Goal: Navigation & Orientation: Find specific page/section

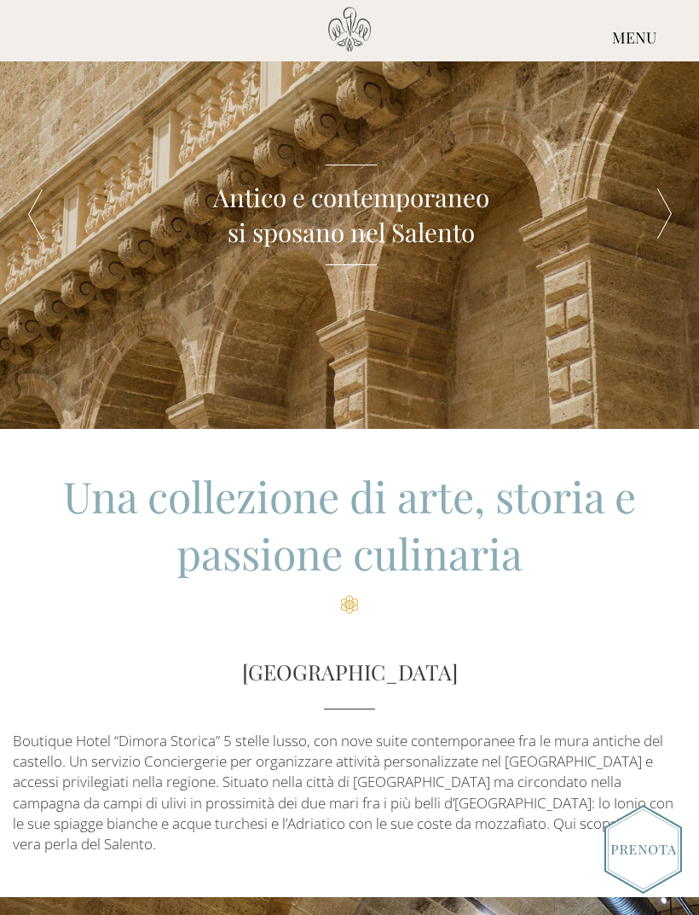
click at [639, 43] on div "MENU" at bounding box center [635, 38] width 130 height 63
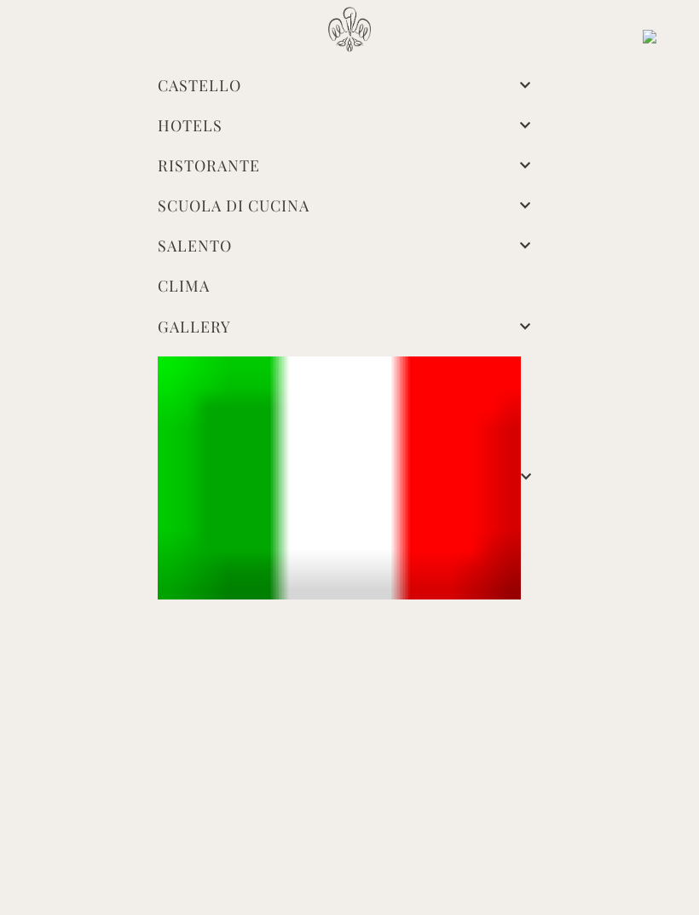
click at [535, 476] on link at bounding box center [350, 477] width 384 height 242
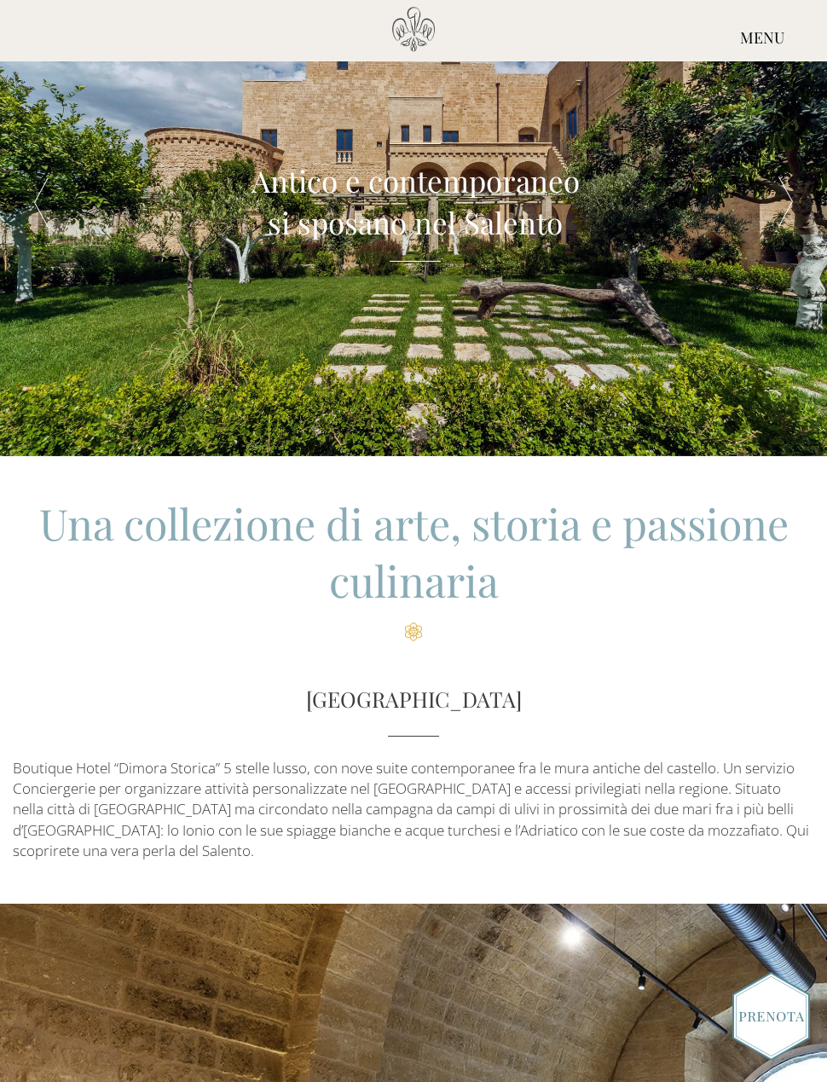
scroll to position [53, 0]
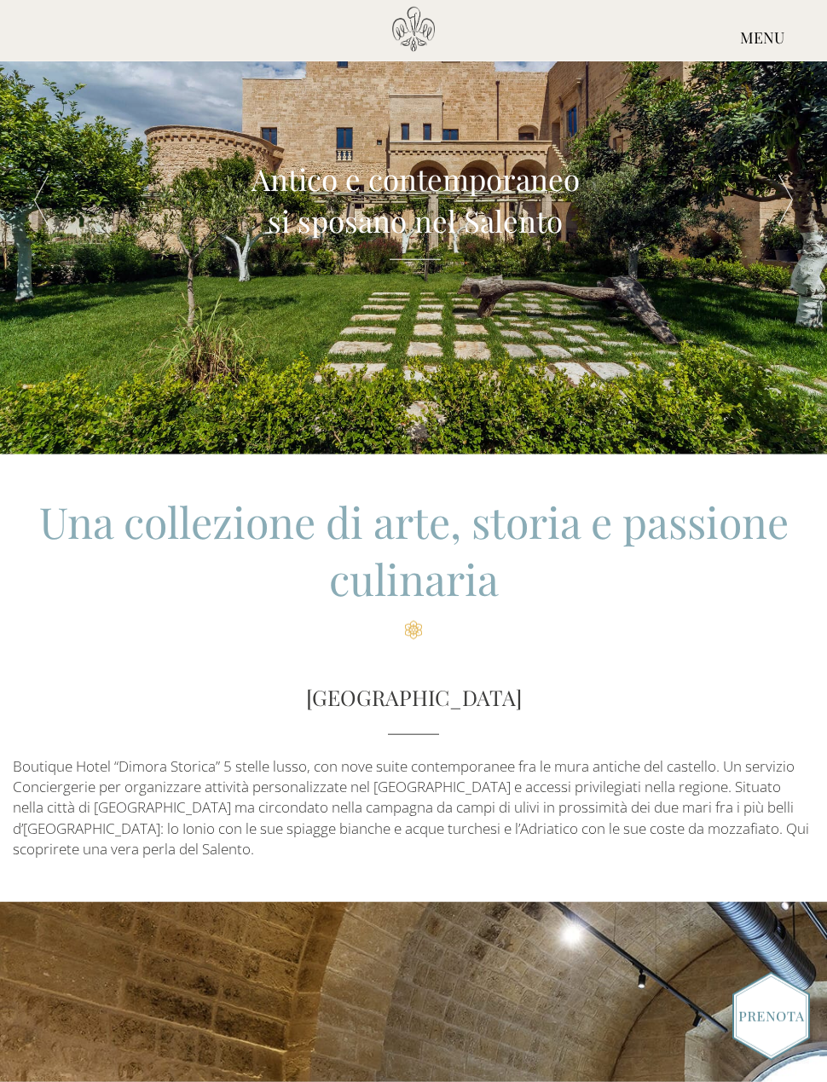
click at [767, 38] on div "MENU" at bounding box center [762, 38] width 130 height 63
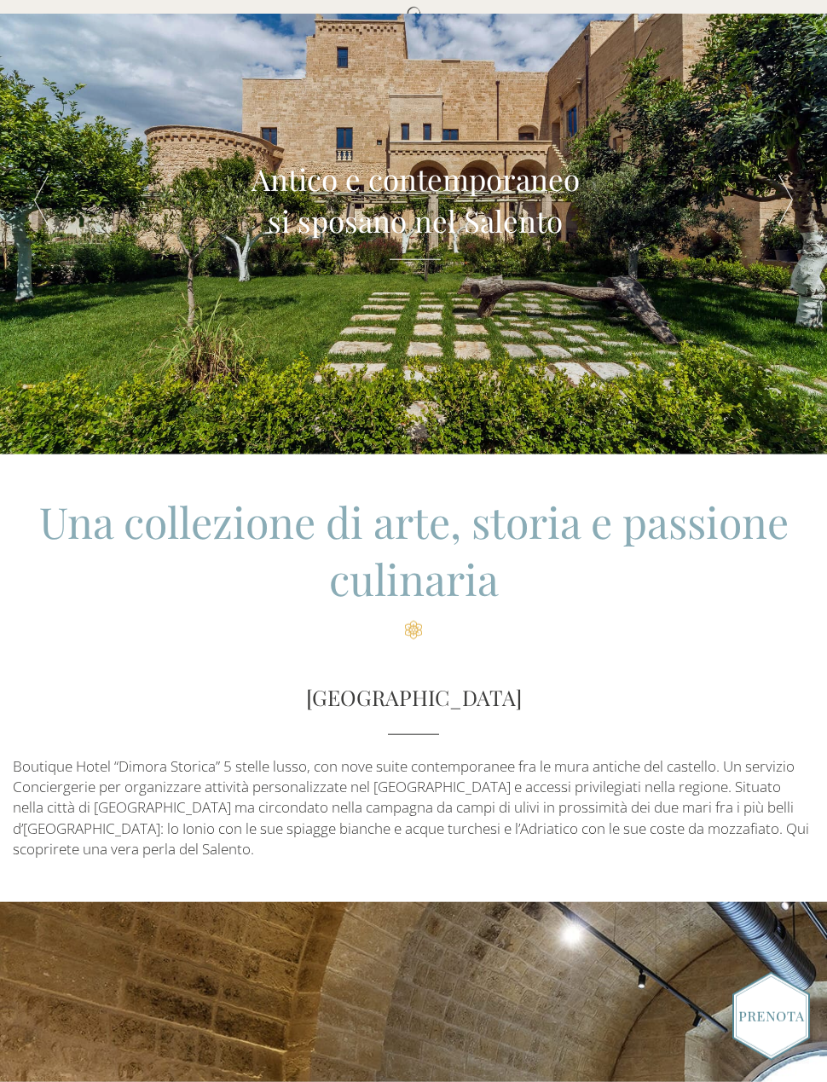
scroll to position [54, 0]
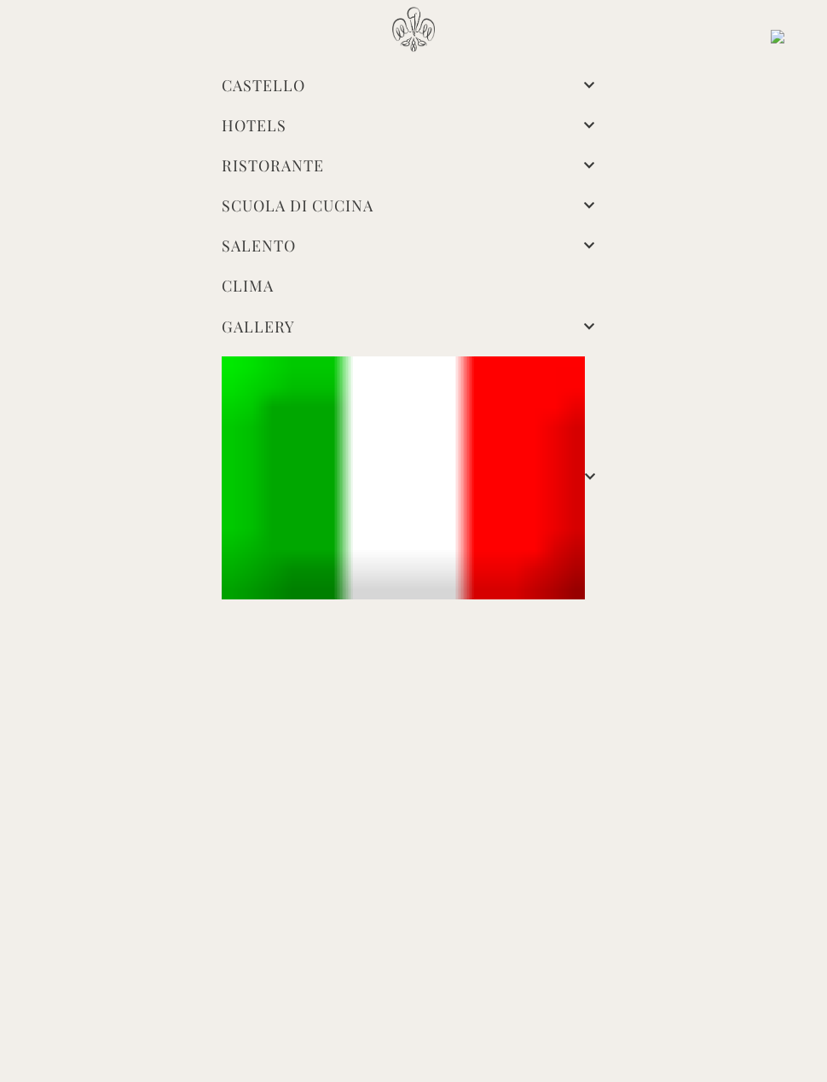
click at [665, 347] on div "Castello di [GEOGRAPHIC_DATA] Castello Storia Affreschi Il museo Giardino Famig…" at bounding box center [413, 322] width 827 height 630
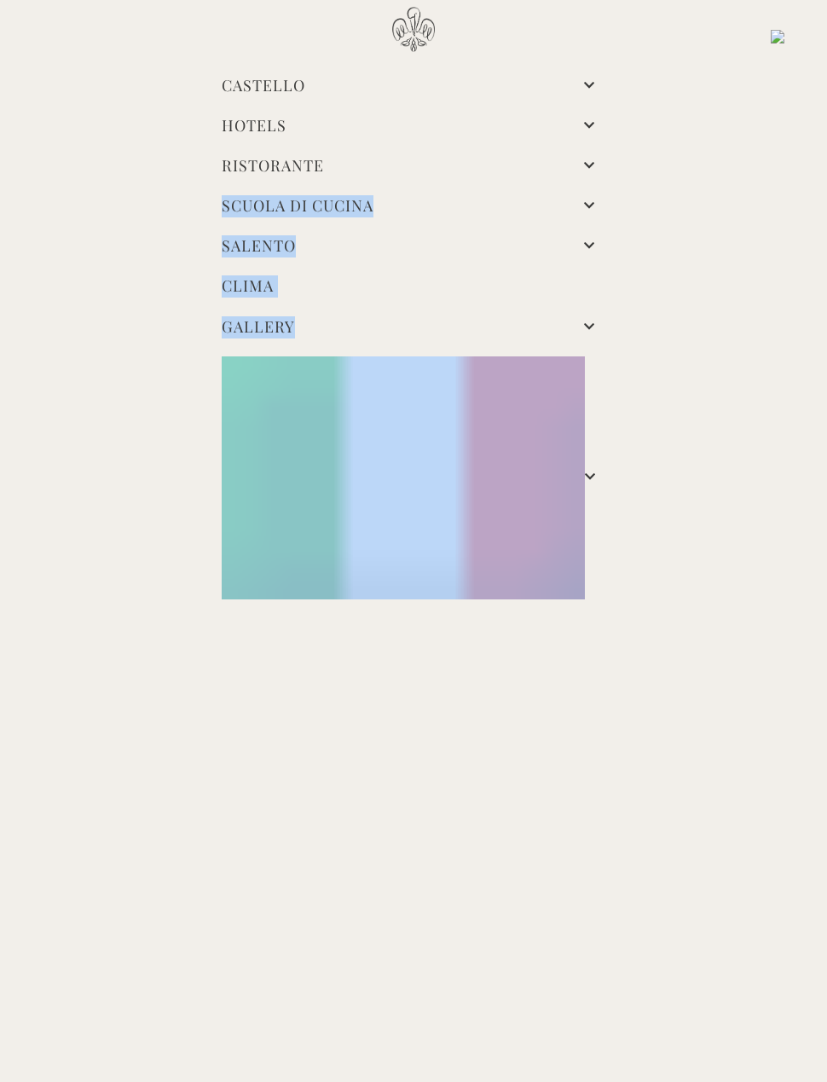
click at [660, 486] on div "Castello di [GEOGRAPHIC_DATA] Castello Storia Affreschi Il museo Giardino Famig…" at bounding box center [413, 322] width 827 height 630
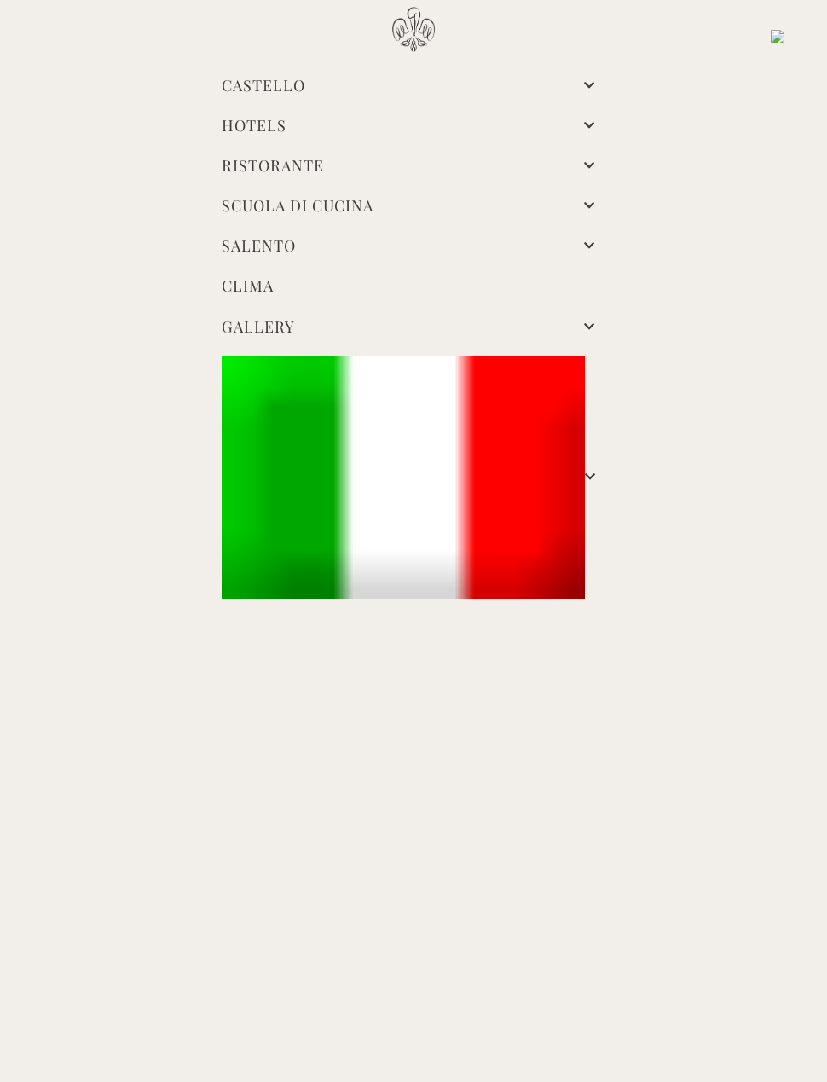
click at [676, 396] on div "Castello di [GEOGRAPHIC_DATA] Castello Storia Affreschi Il museo Giardino Famig…" at bounding box center [413, 322] width 827 height 630
click at [286, 125] on link "Hotels" at bounding box center [254, 125] width 65 height 20
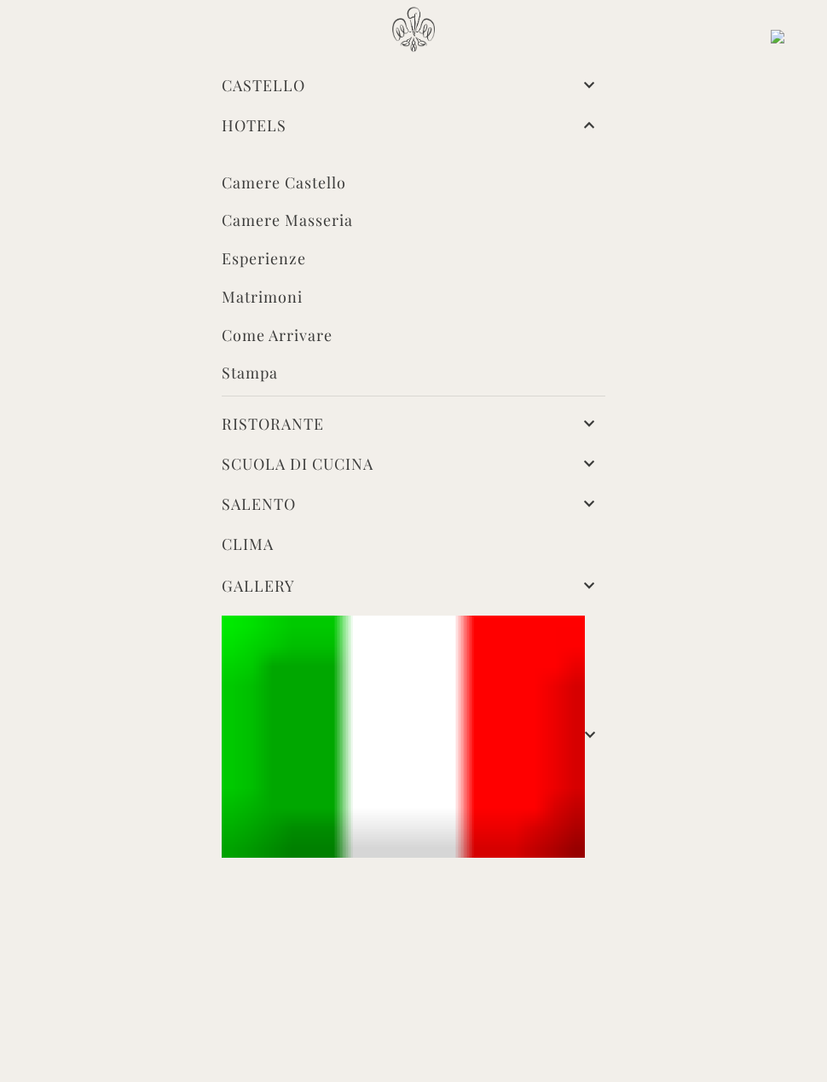
click at [783, 36] on img at bounding box center [778, 37] width 14 height 14
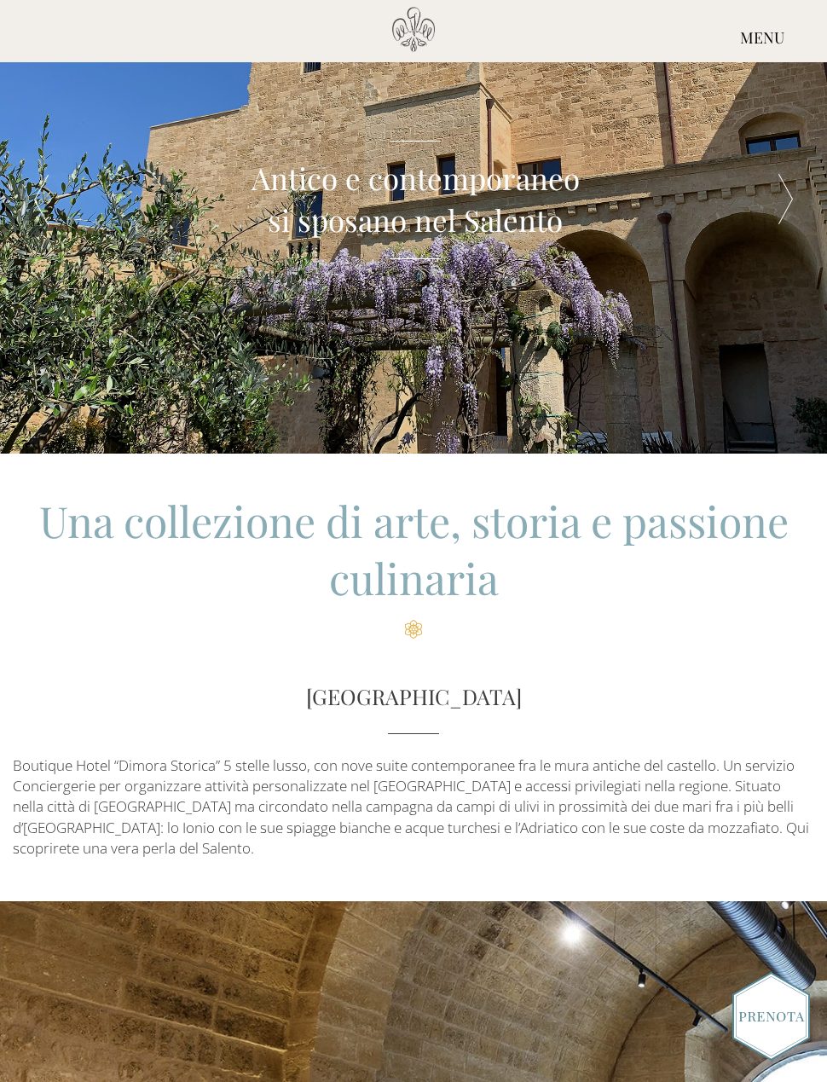
click at [770, 55] on div "MENU" at bounding box center [762, 38] width 130 height 63
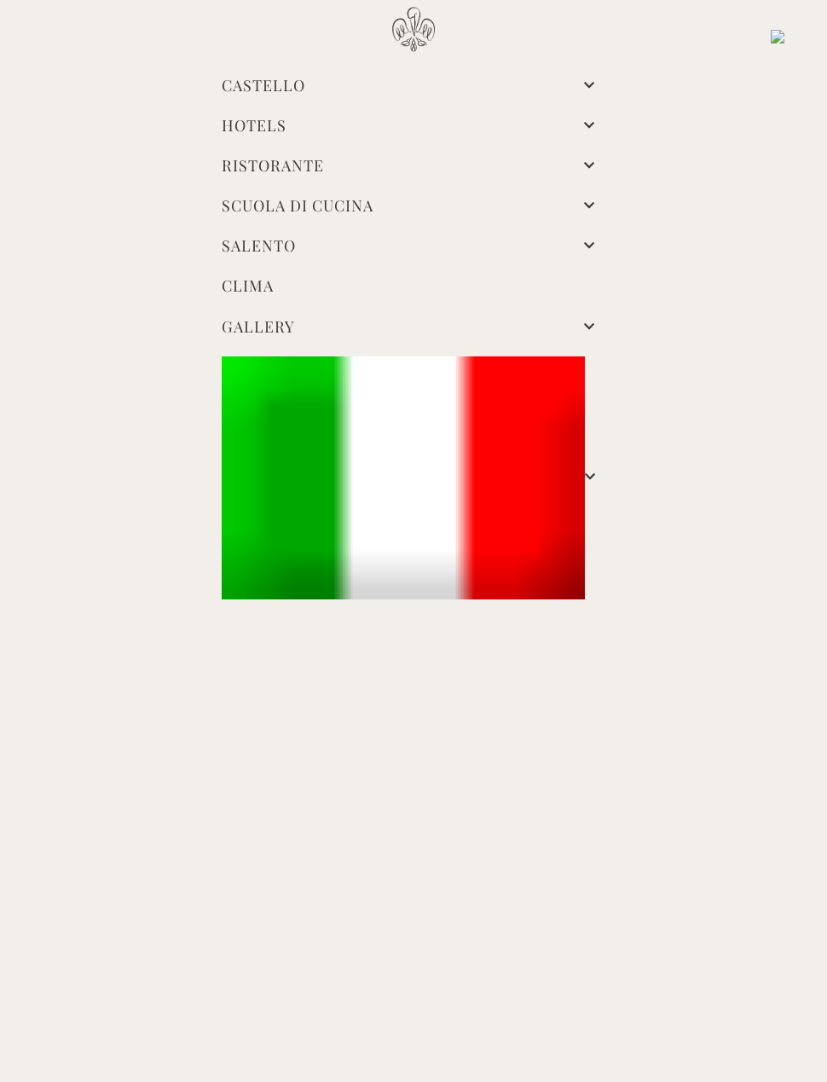
click at [21, 76] on div "Castello di [GEOGRAPHIC_DATA] Castello Storia Affreschi Il museo Giardino Famig…" at bounding box center [413, 322] width 827 height 630
click at [602, 470] on link at bounding box center [414, 477] width 384 height 242
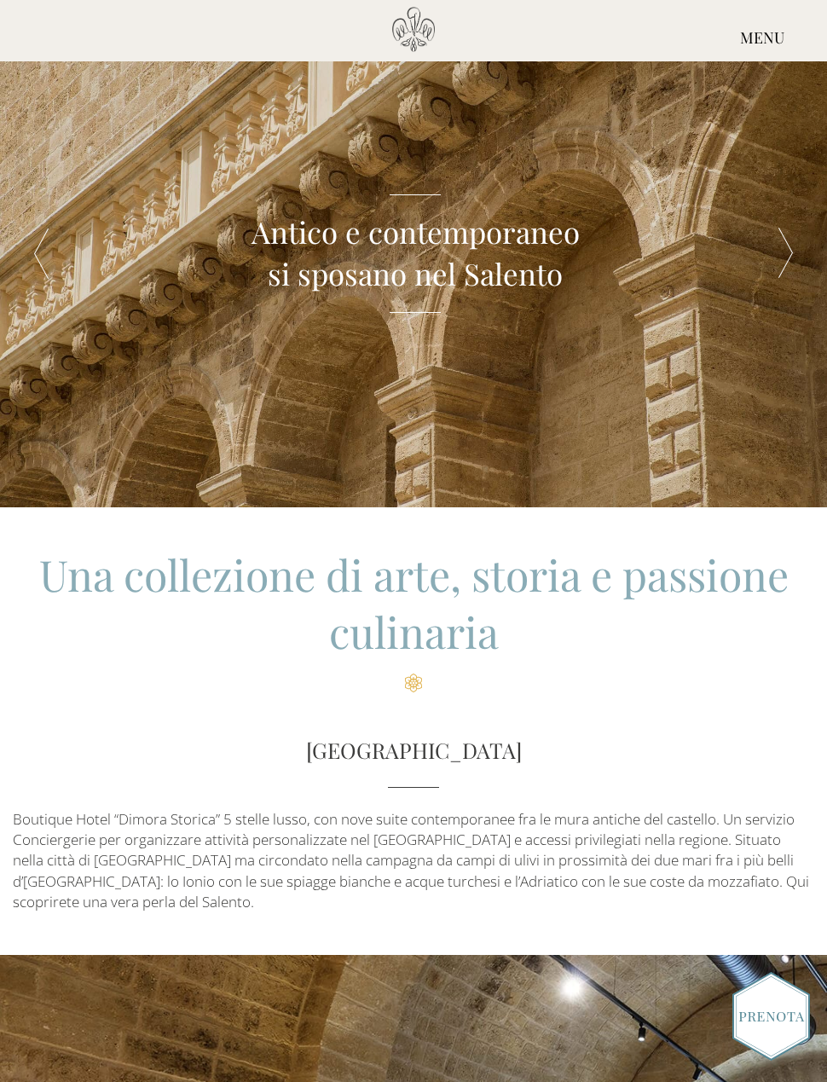
click at [794, 264] on div at bounding box center [785, 253] width 83 height 507
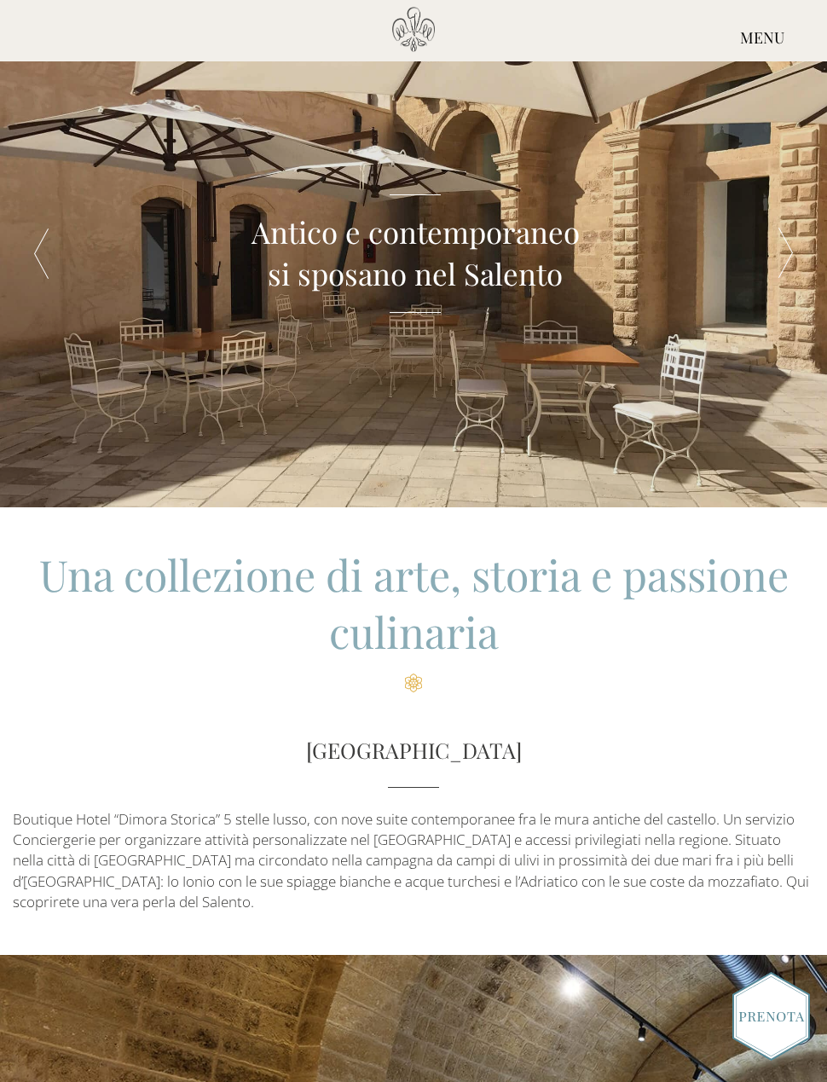
click at [787, 260] on div at bounding box center [785, 253] width 83 height 507
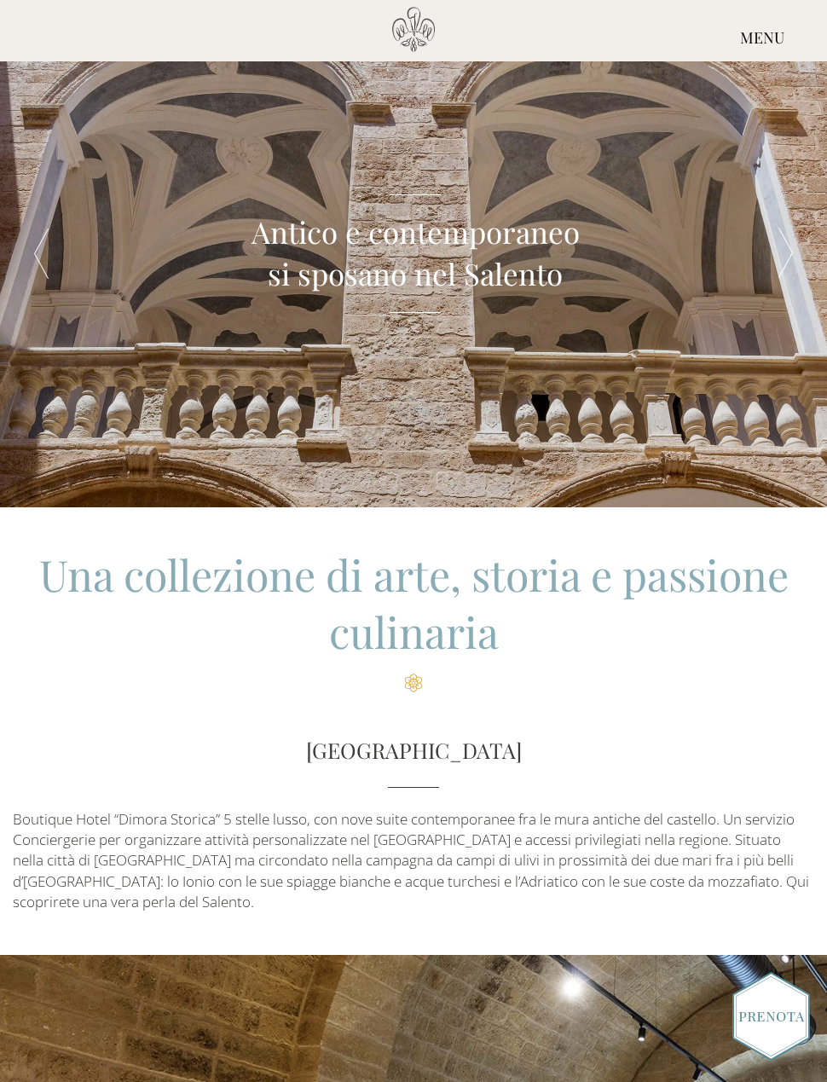
click at [797, 257] on div at bounding box center [785, 253] width 83 height 507
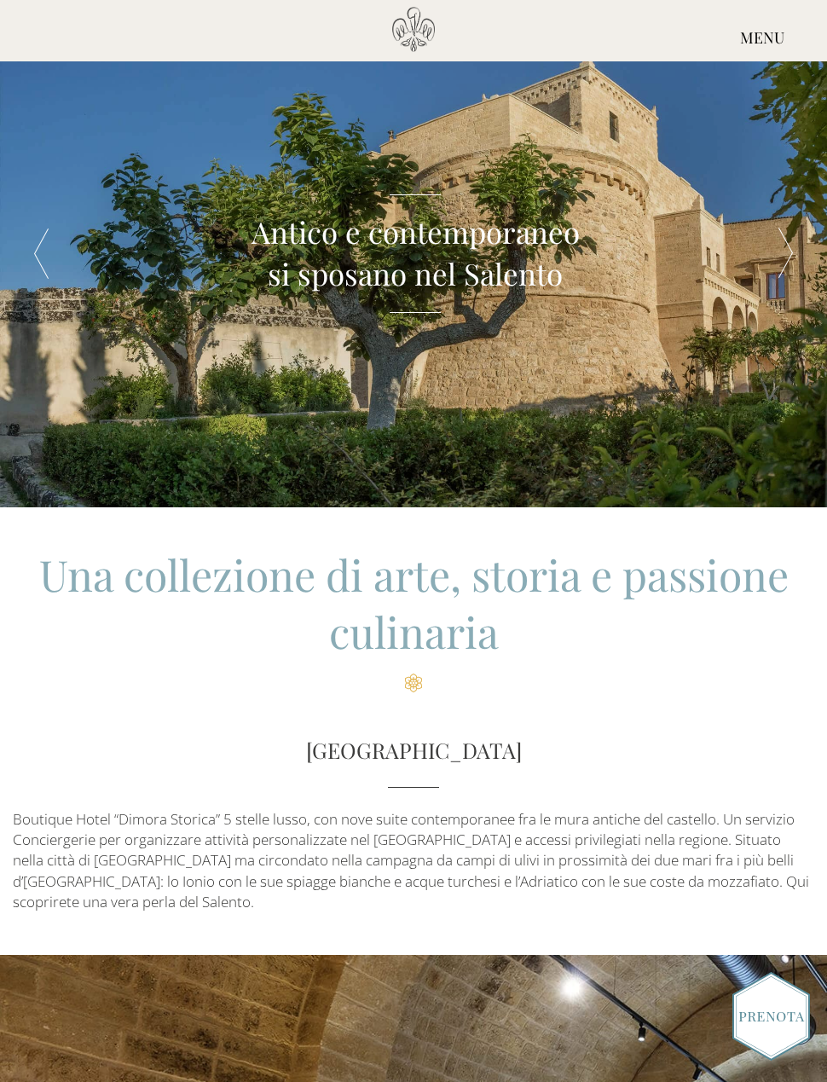
click at [786, 244] on div at bounding box center [785, 253] width 83 height 507
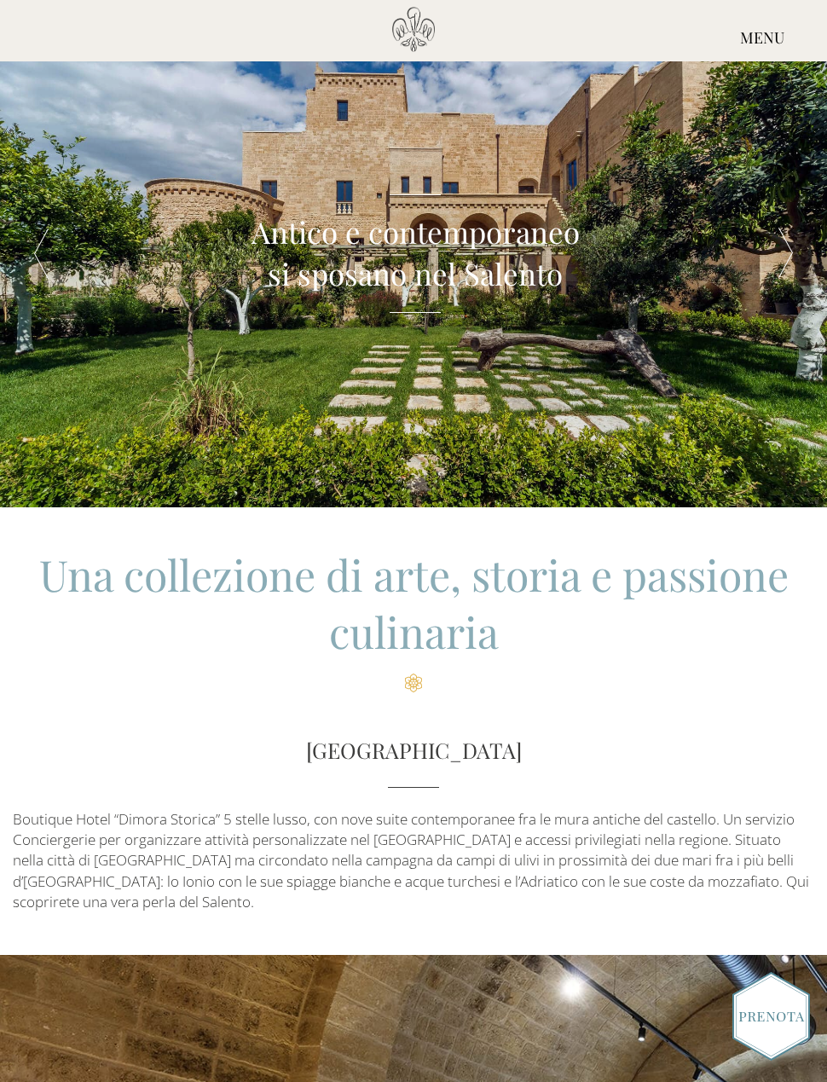
click at [787, 249] on div at bounding box center [785, 253] width 83 height 507
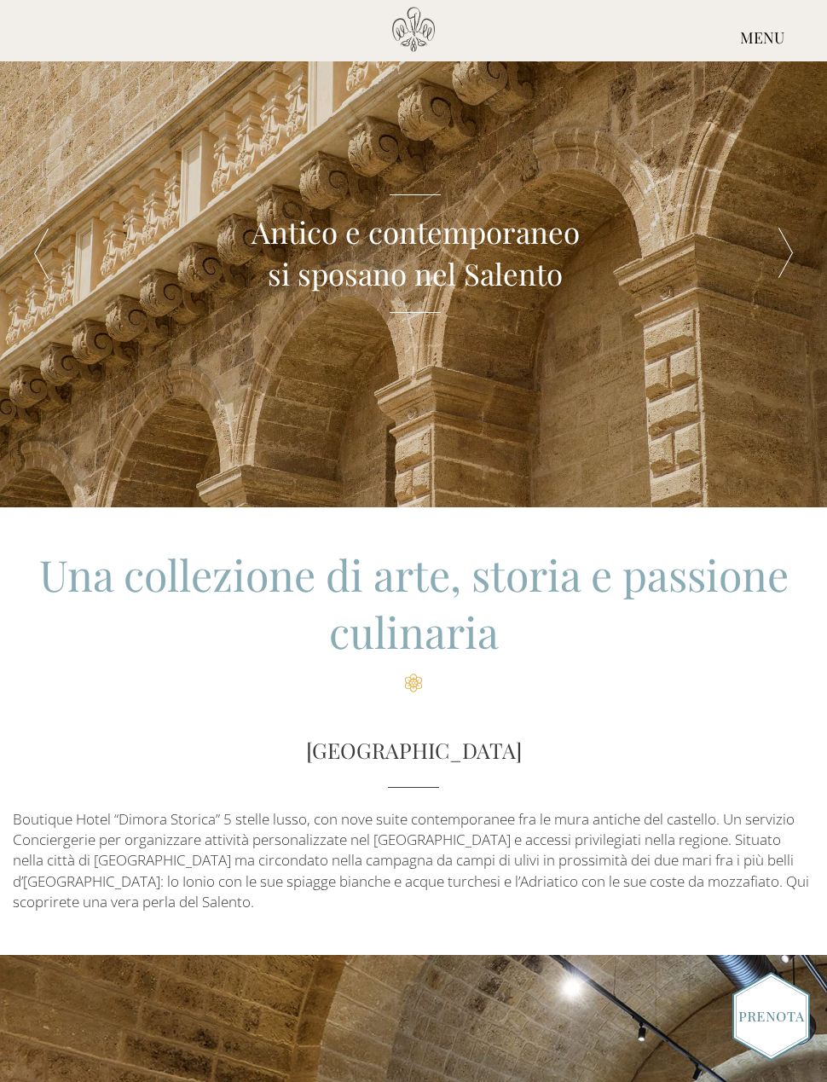
click at [779, 249] on div at bounding box center [785, 253] width 83 height 507
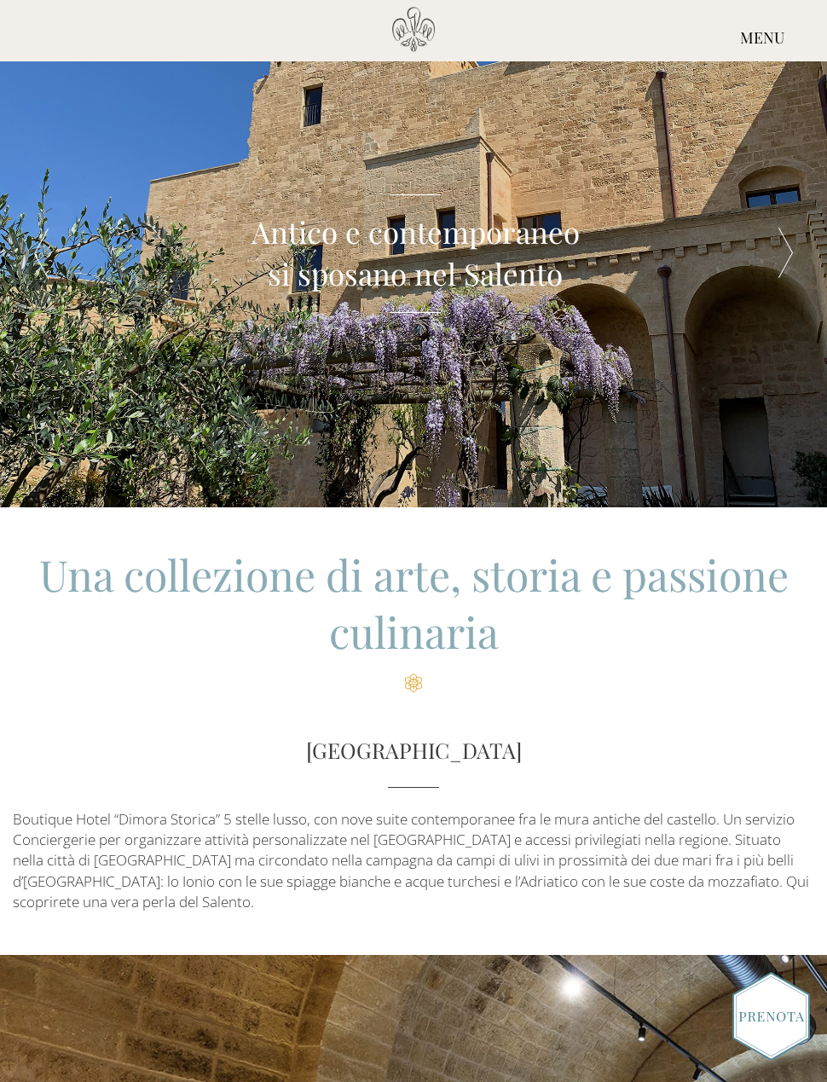
click at [778, 246] on div at bounding box center [785, 253] width 83 height 507
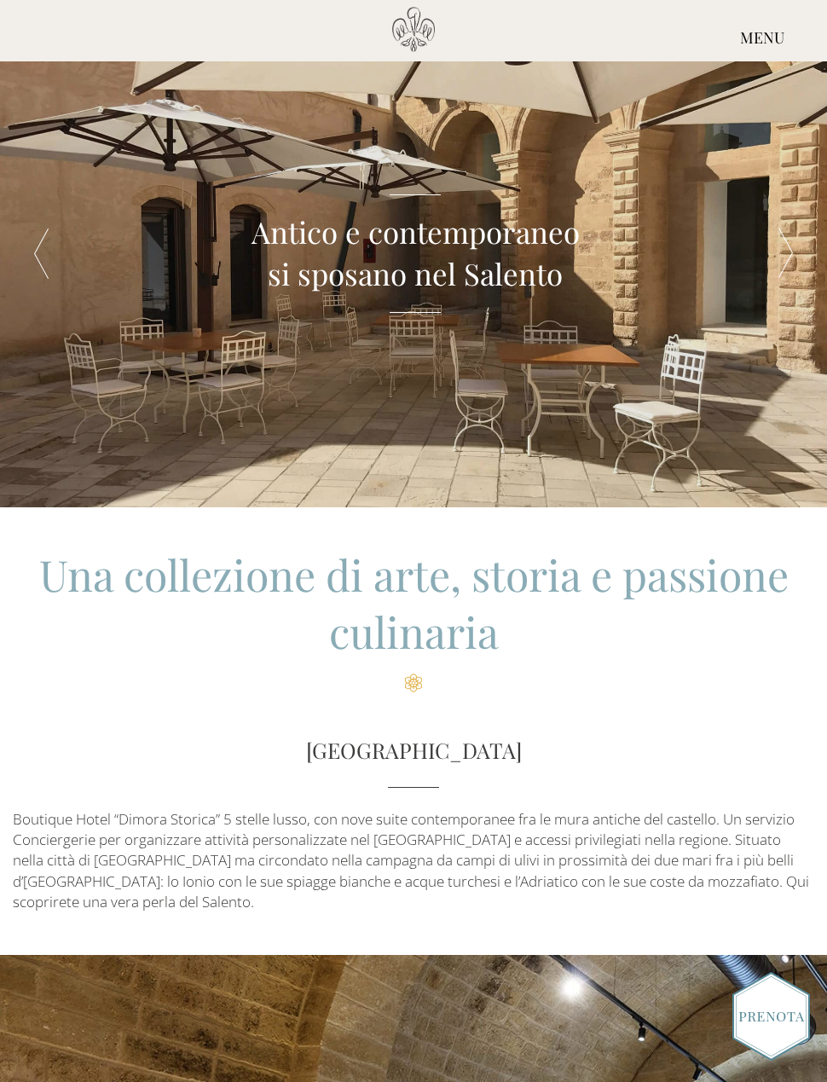
click at [782, 251] on div at bounding box center [785, 253] width 83 height 507
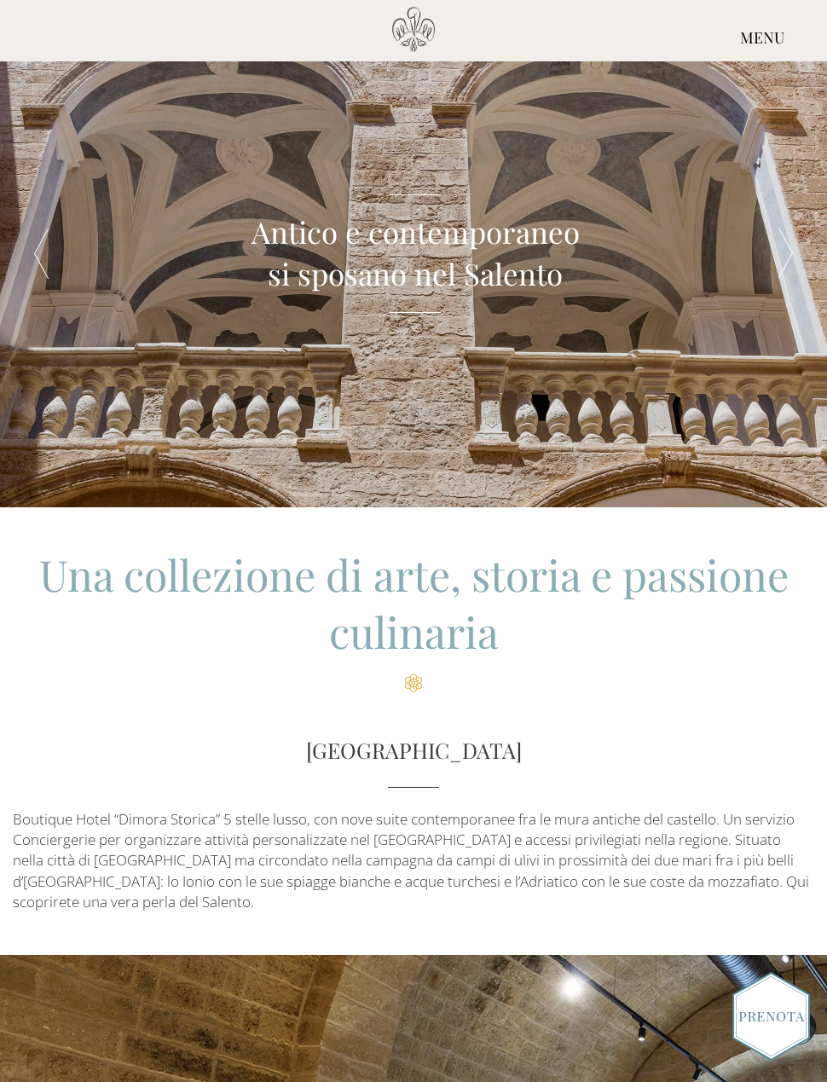
click at [760, 39] on div "MENU" at bounding box center [762, 38] width 130 height 63
